Goal: Task Accomplishment & Management: Use online tool/utility

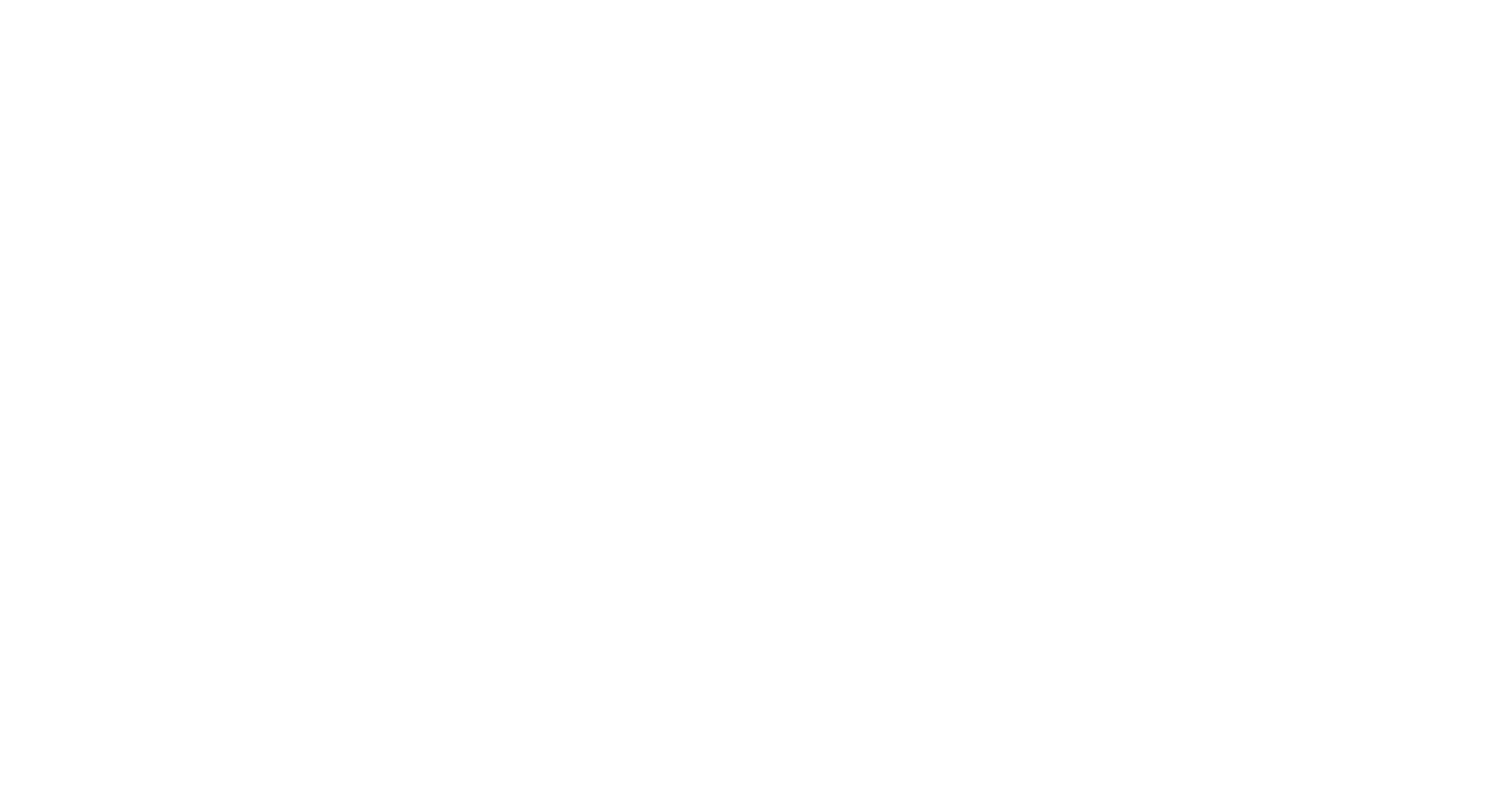
select select "*"
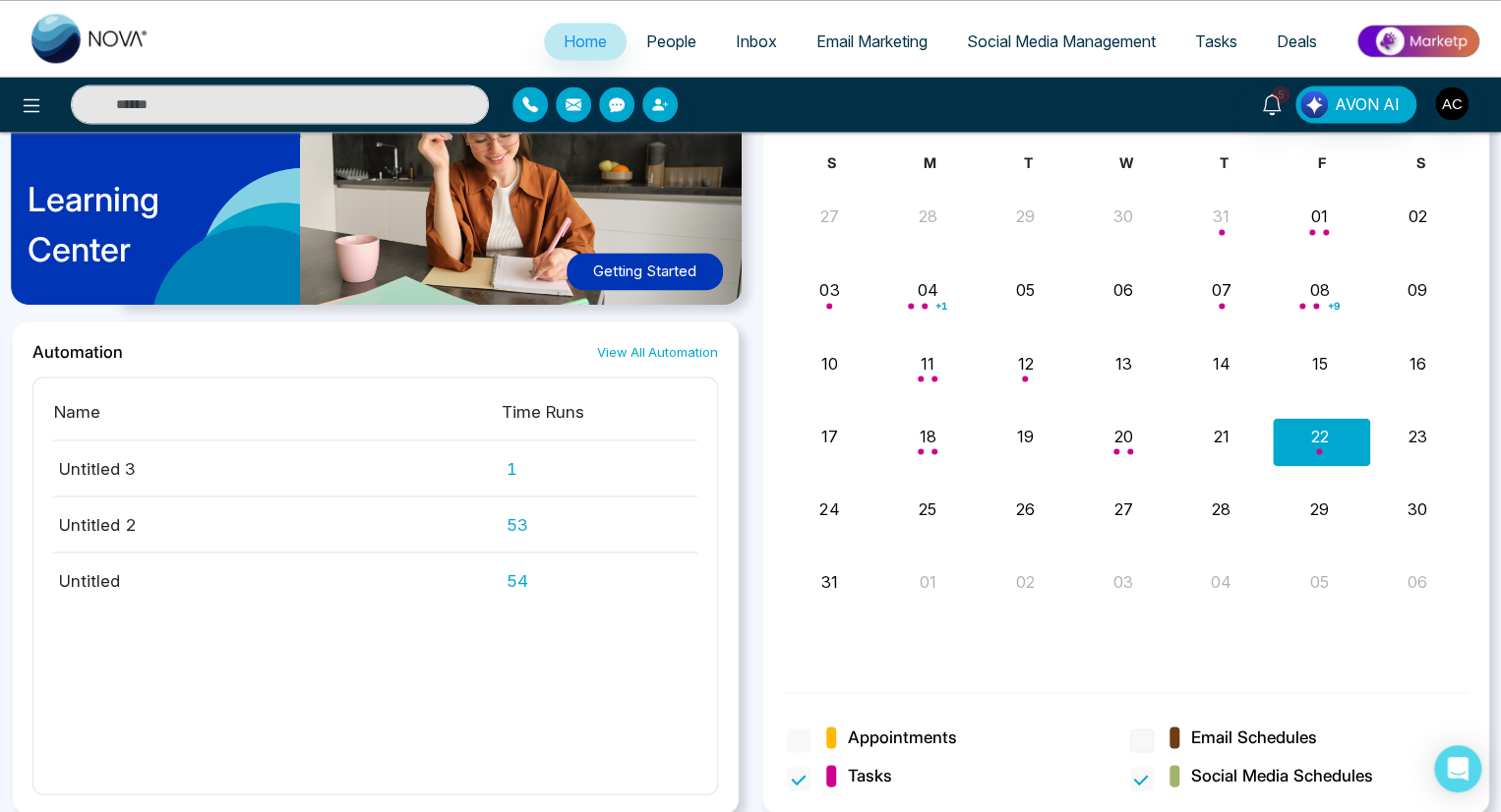
scroll to position [1551, 0]
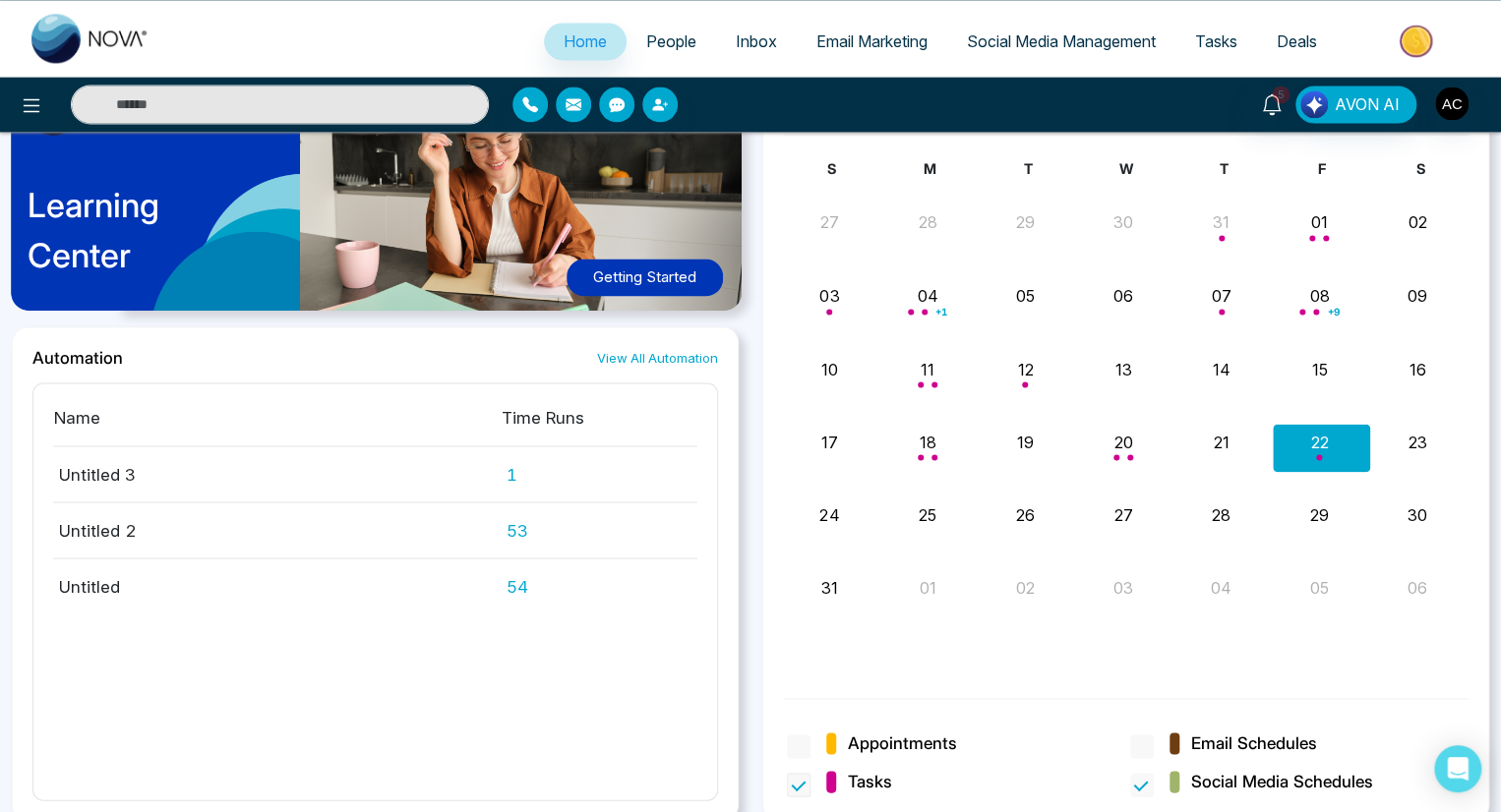
click at [846, 772] on span "Tasks" at bounding box center [859, 781] width 66 height 26
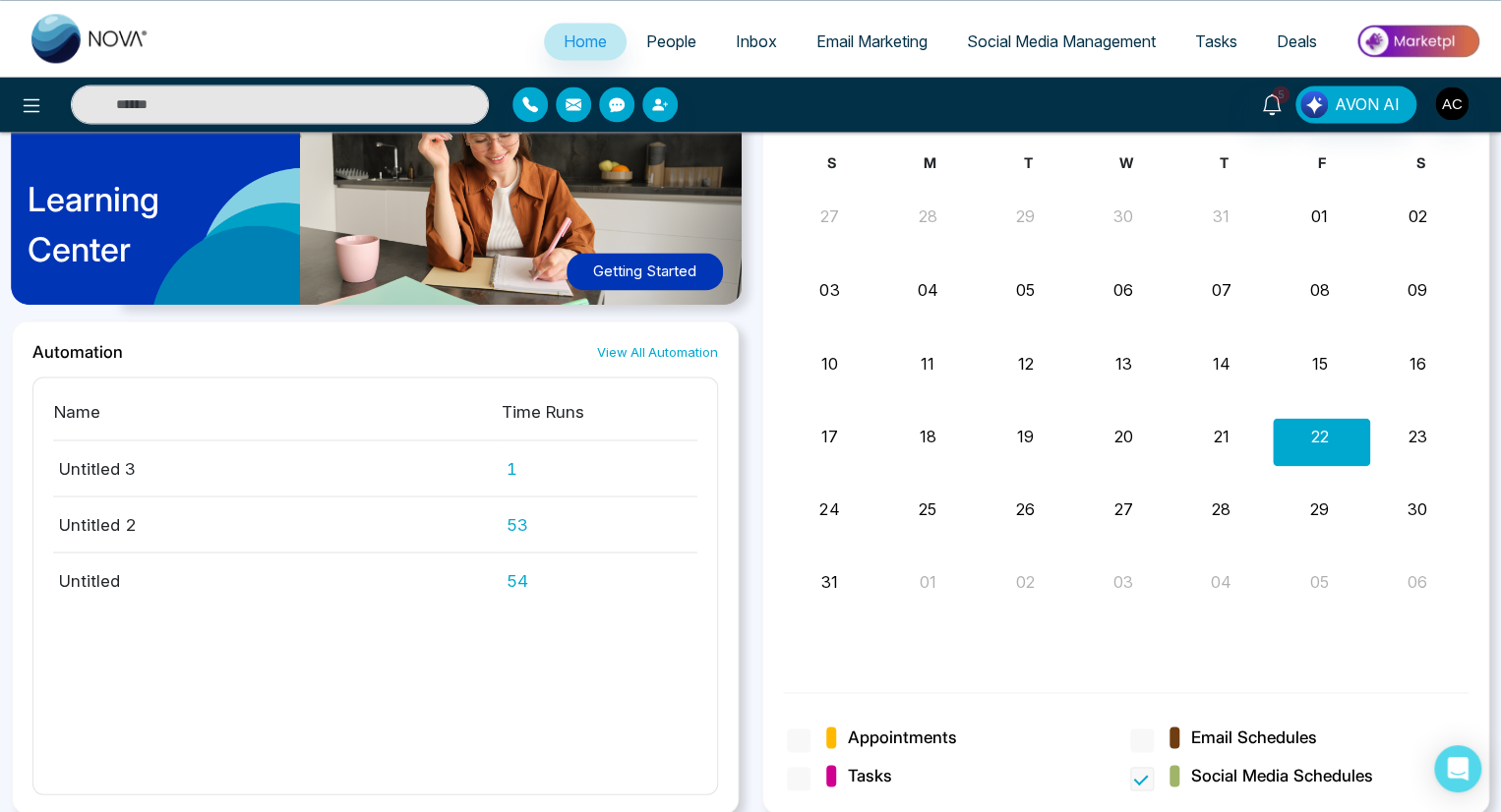
click at [1257, 772] on span "Social Media Schedules" at bounding box center [1283, 776] width 182 height 26
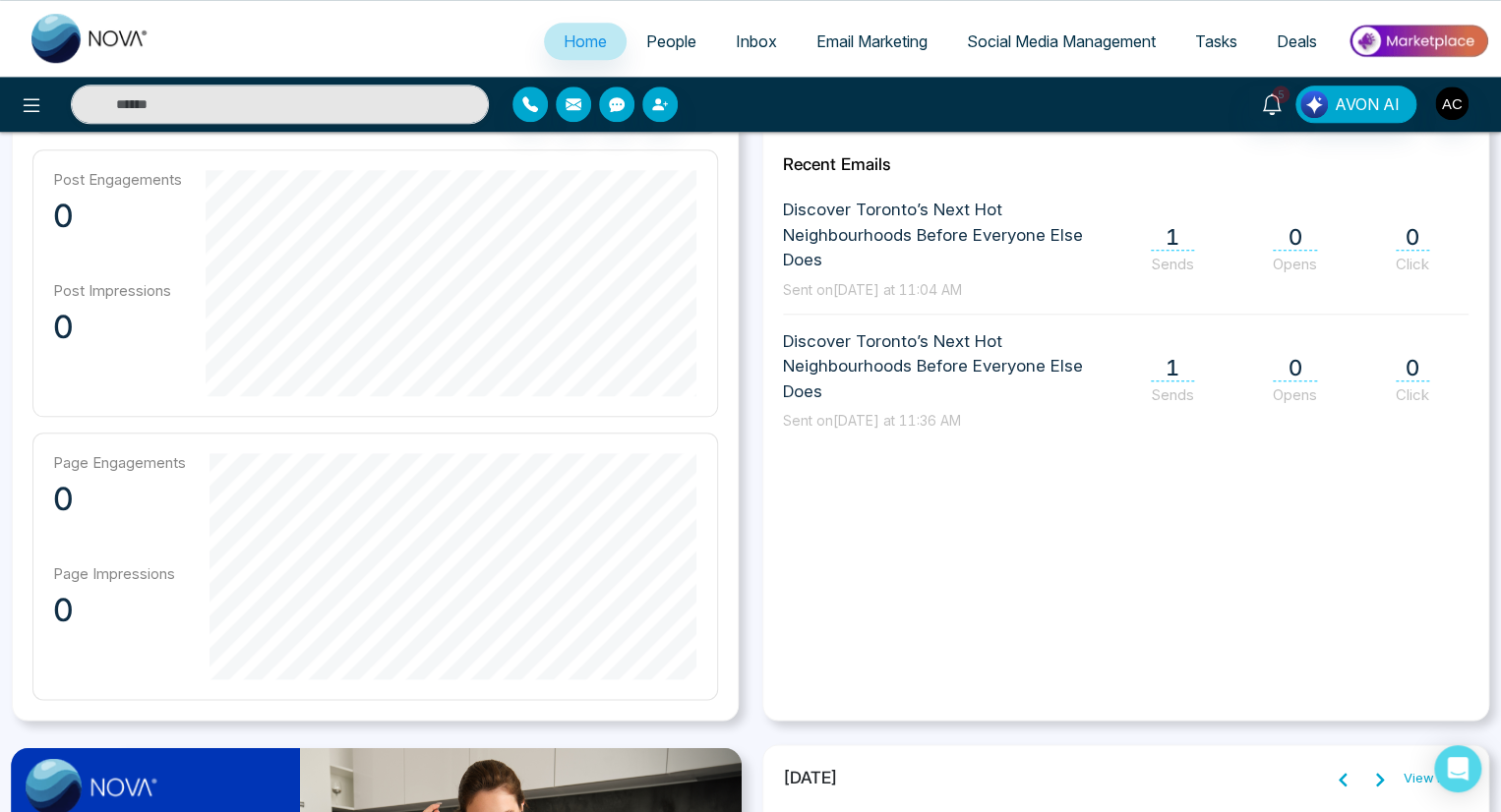
scroll to position [838, 0]
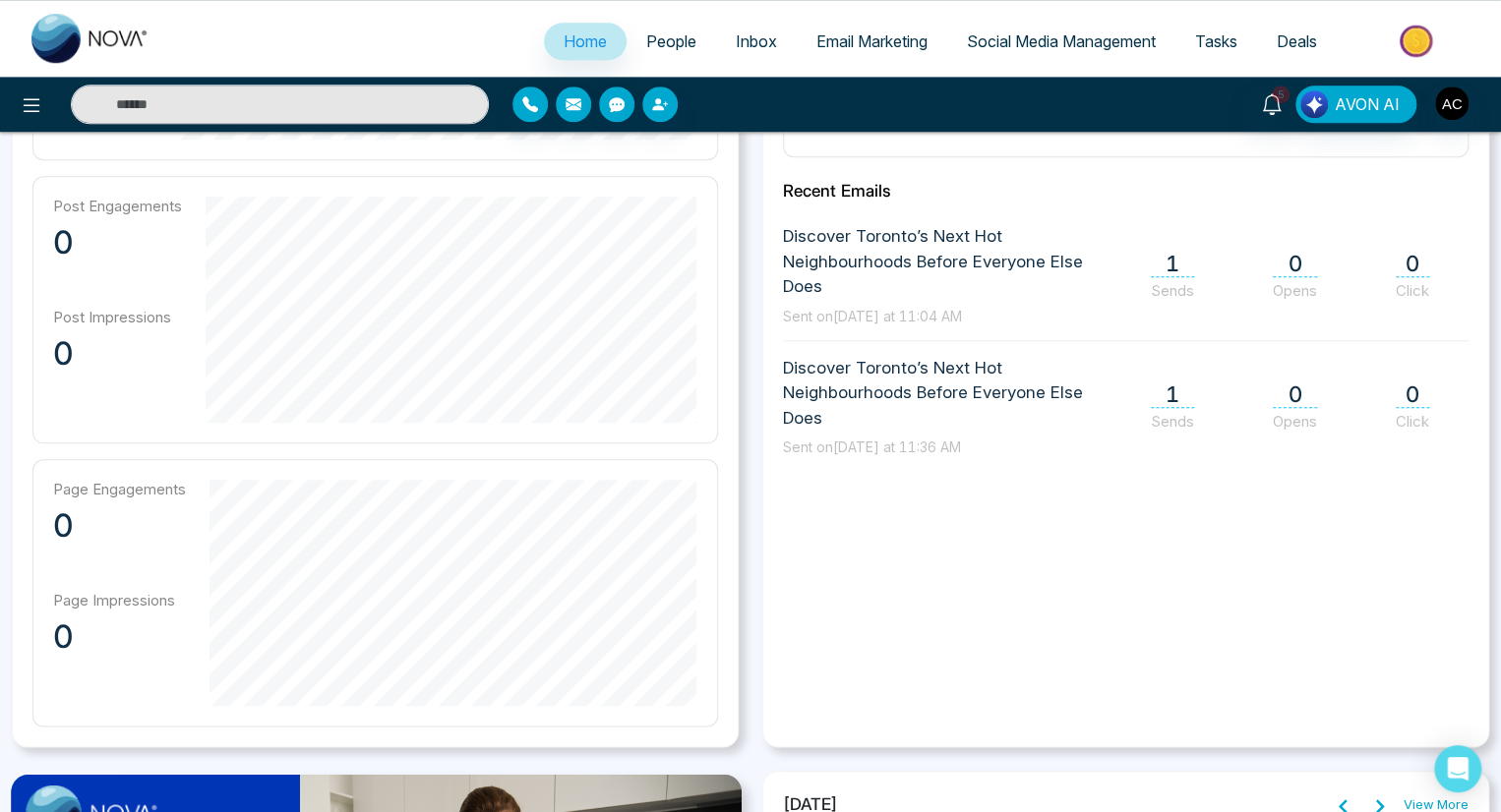
click at [1436, 802] on link "View More" at bounding box center [1437, 805] width 65 height 20
